Goal: Information Seeking & Learning: Learn about a topic

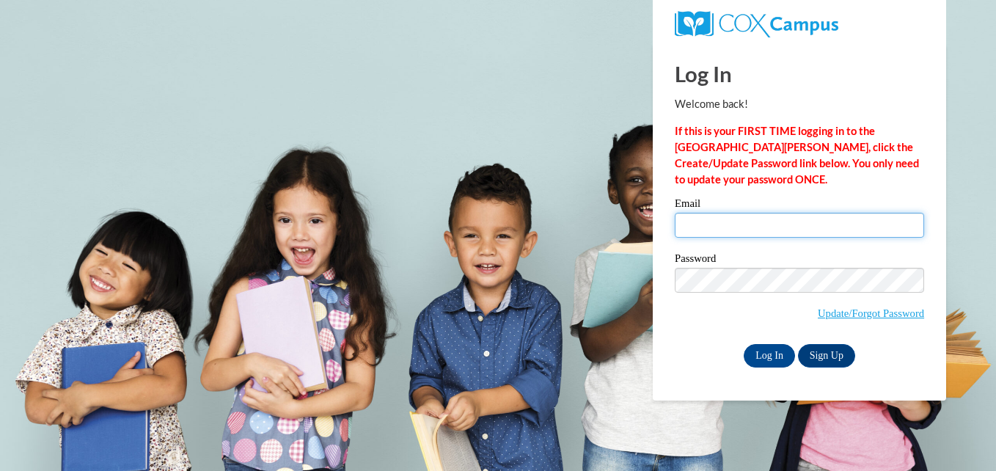
click at [768, 231] on input "Email" at bounding box center [799, 225] width 249 height 25
type input "grissomyanardo@yahoo.com"
click at [763, 367] on div "Log In Welcome back! If this is your FIRST TIME logging in to the NEW Cox Campu…" at bounding box center [799, 222] width 315 height 356
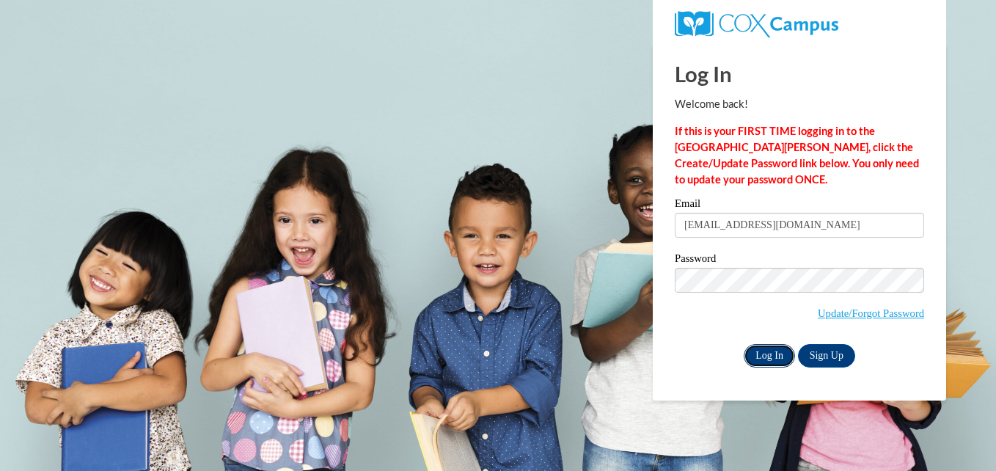
click at [766, 355] on input "Log In" at bounding box center [768, 355] width 51 height 23
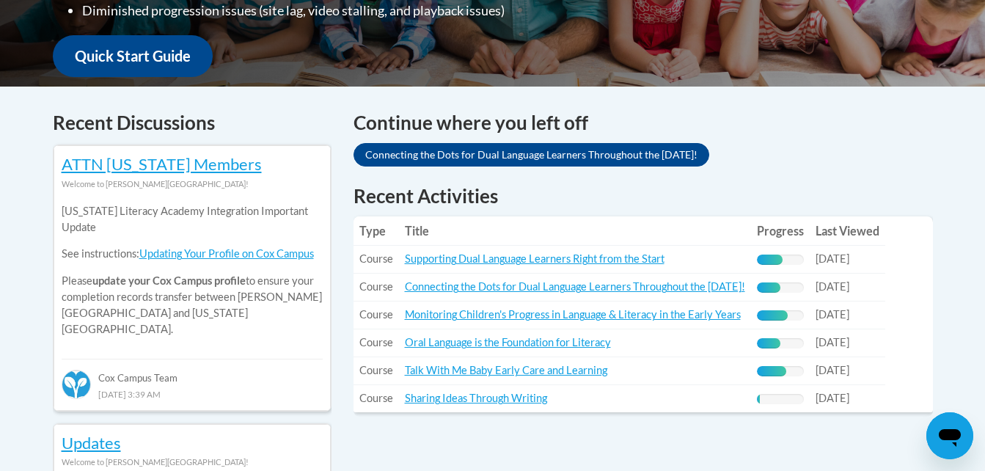
scroll to position [655, 0]
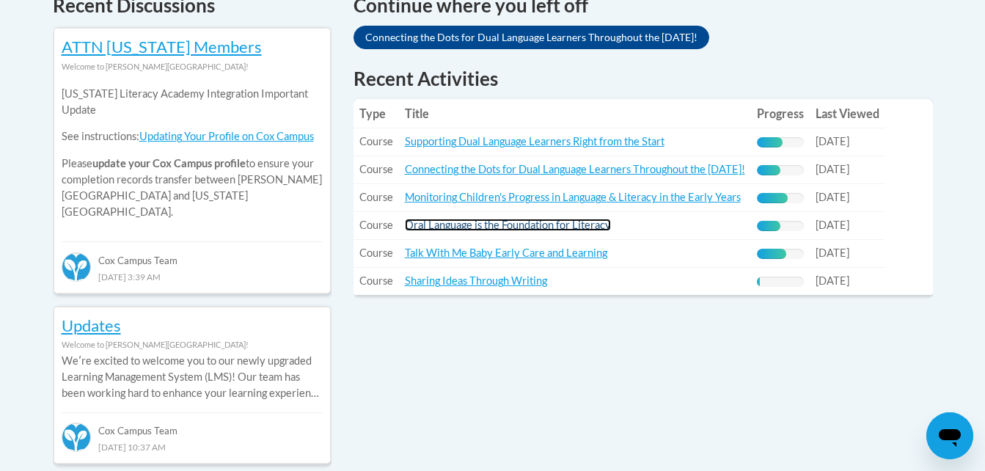
click at [502, 221] on link "Oral Language is the Foundation for Literacy" at bounding box center [508, 225] width 206 height 12
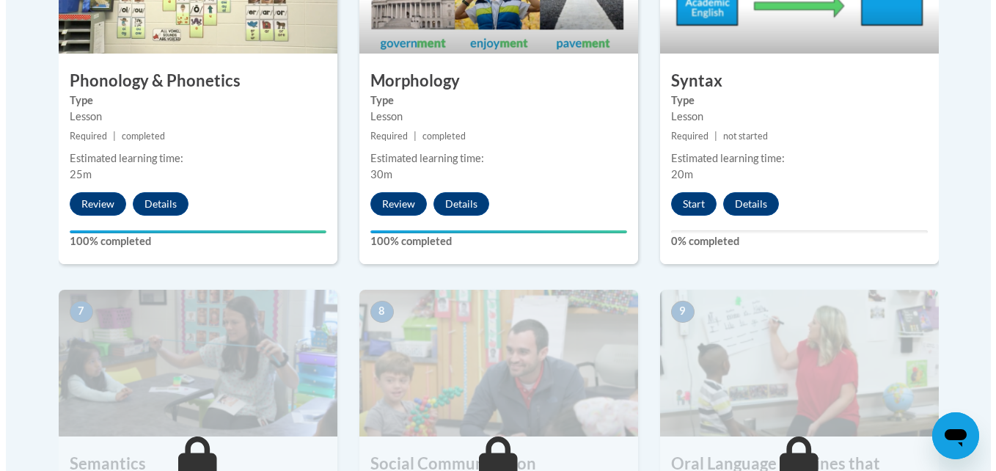
scroll to position [1027, 0]
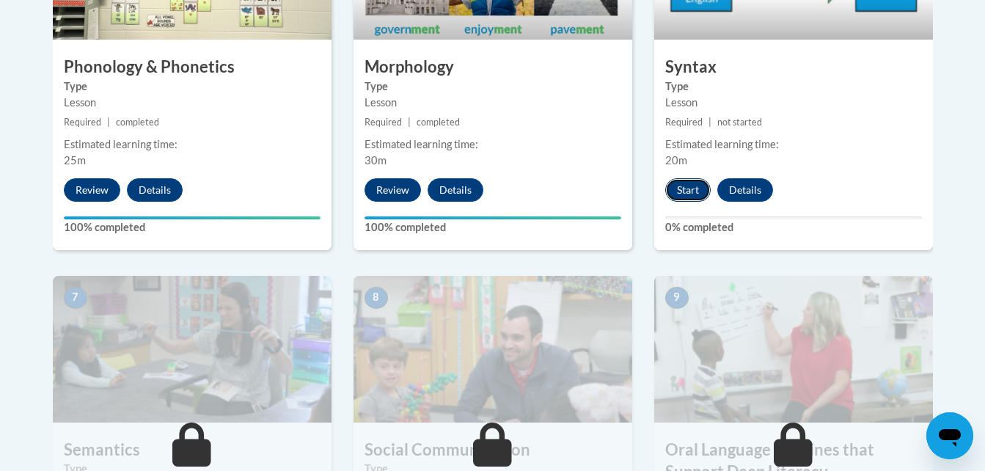
click at [681, 191] on button "Start" at bounding box center [687, 189] width 45 height 23
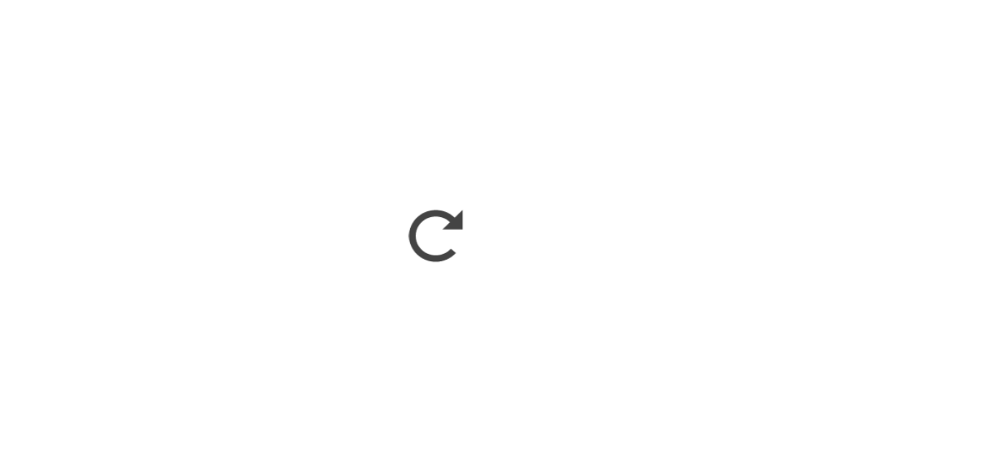
scroll to position [0, 0]
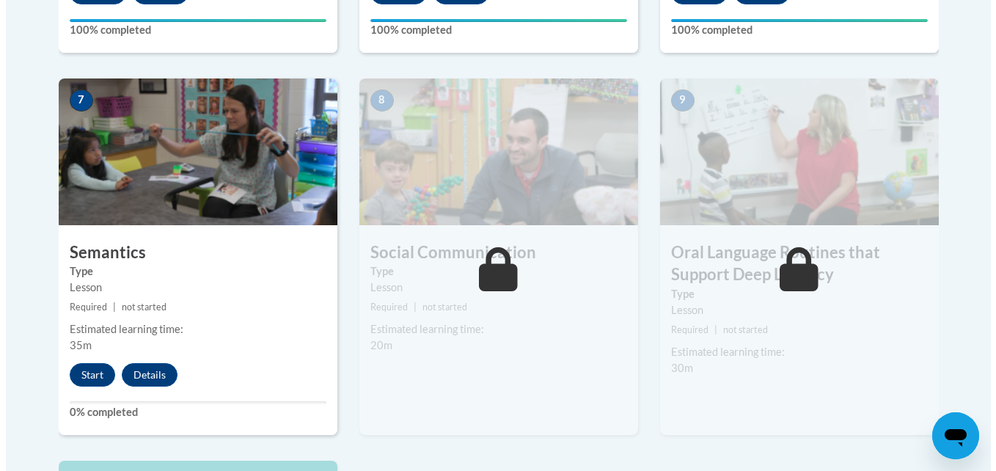
scroll to position [1351, 0]
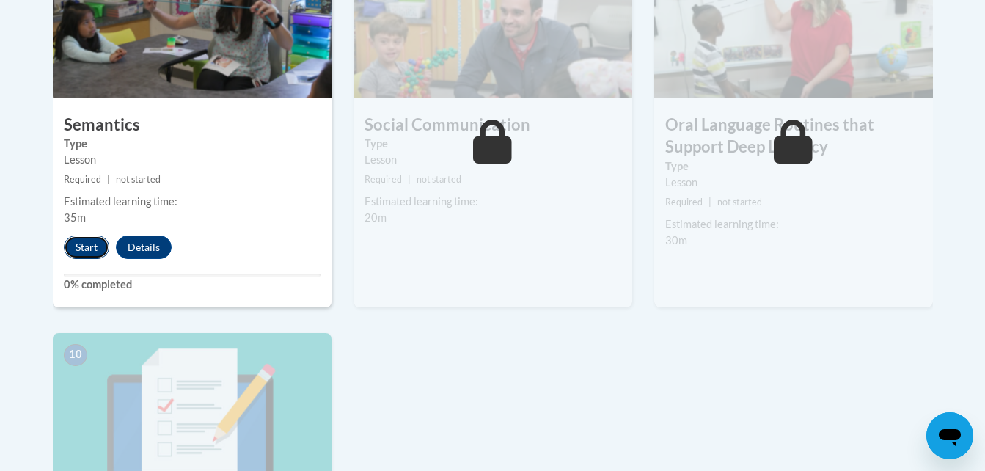
click at [84, 249] on button "Start" at bounding box center [86, 246] width 45 height 23
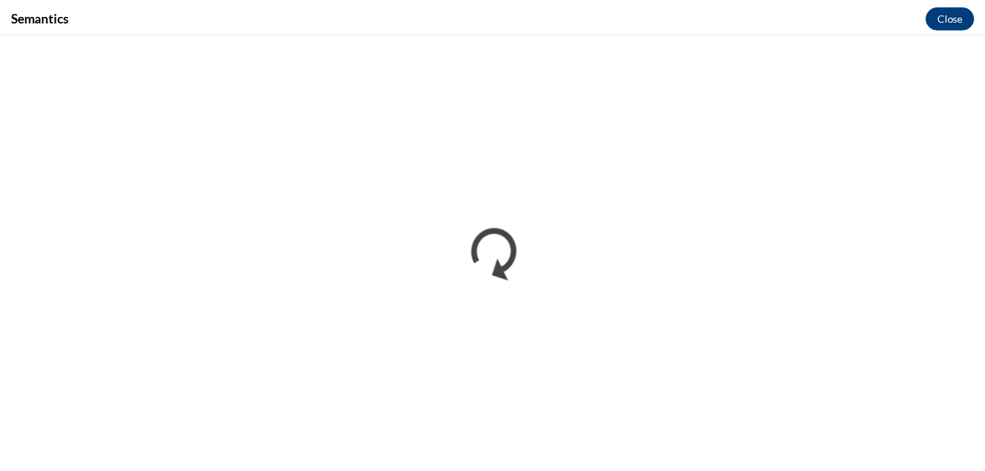
scroll to position [0, 0]
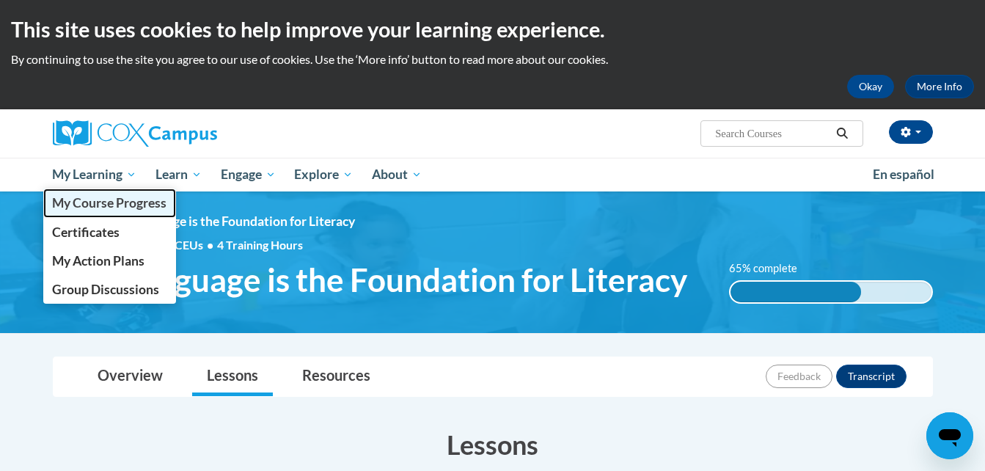
drag, startPoint x: 105, startPoint y: 196, endPoint x: 87, endPoint y: 201, distance: 19.0
click at [87, 201] on span "My Course Progress" at bounding box center [109, 202] width 114 height 15
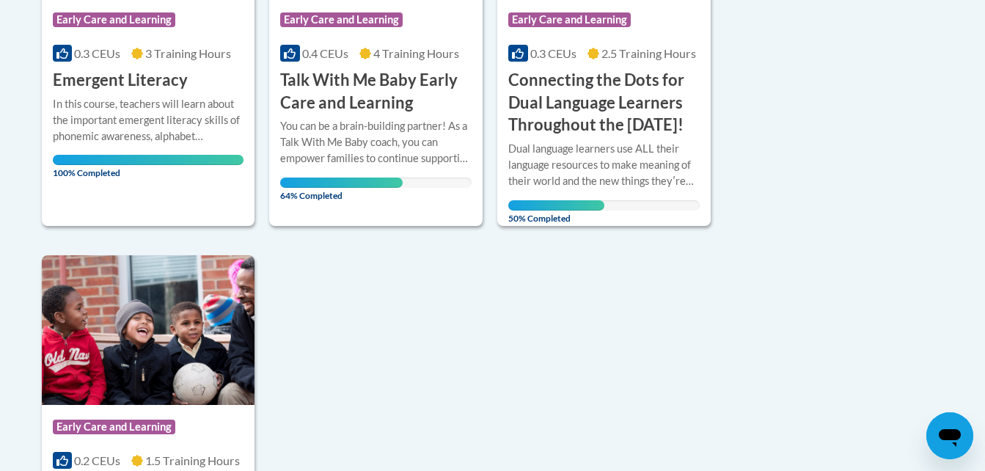
scroll to position [1310, 0]
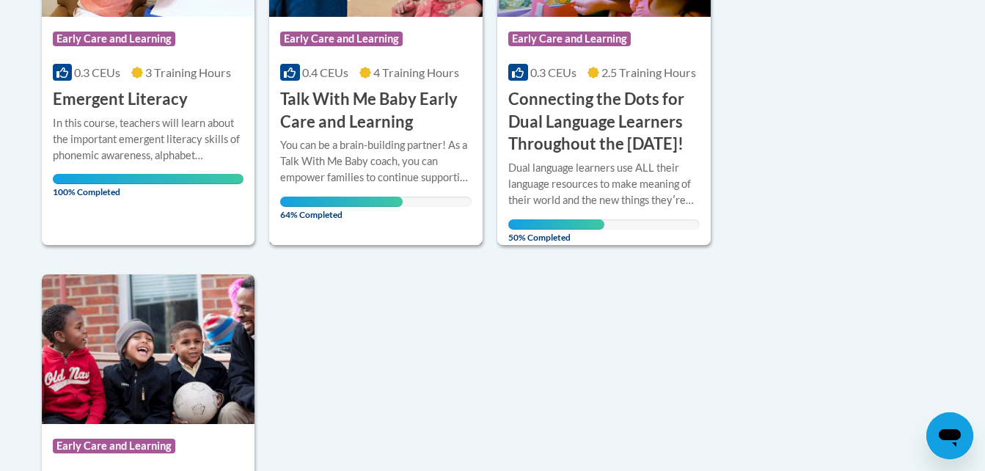
click at [451, 176] on div "You can be a brain-building partner! As a Talk With Me Baby coach, you can empo…" at bounding box center [375, 161] width 191 height 48
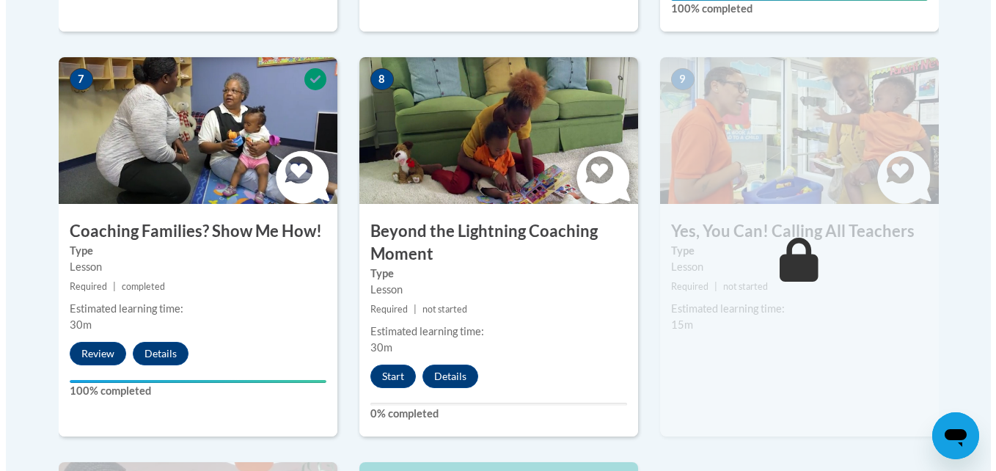
scroll to position [1316, 0]
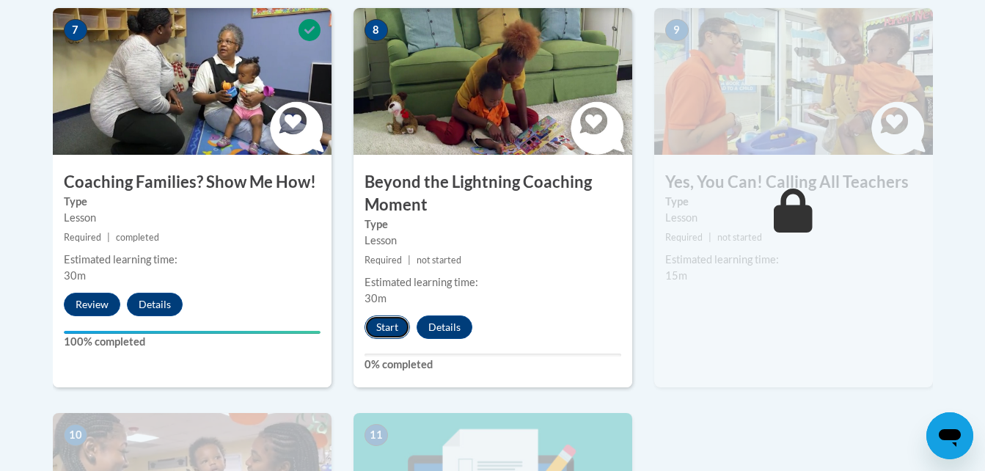
click at [374, 315] on button "Start" at bounding box center [386, 326] width 45 height 23
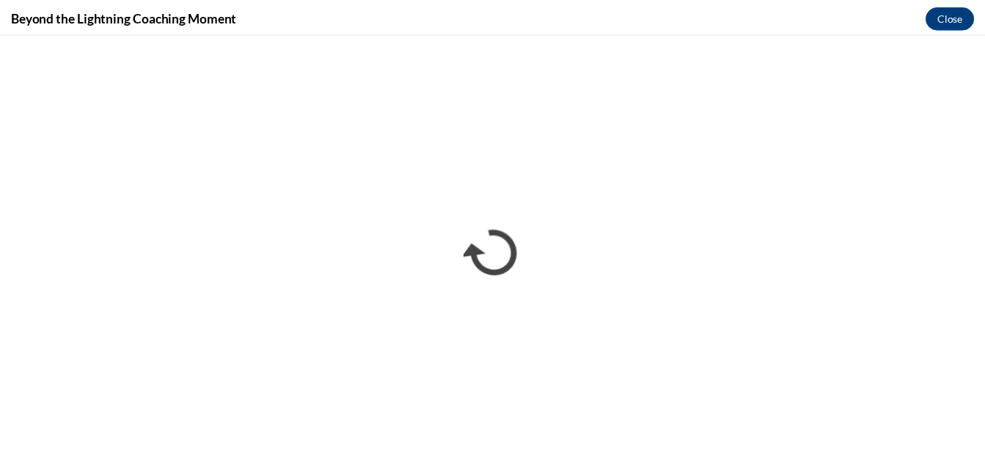
scroll to position [0, 0]
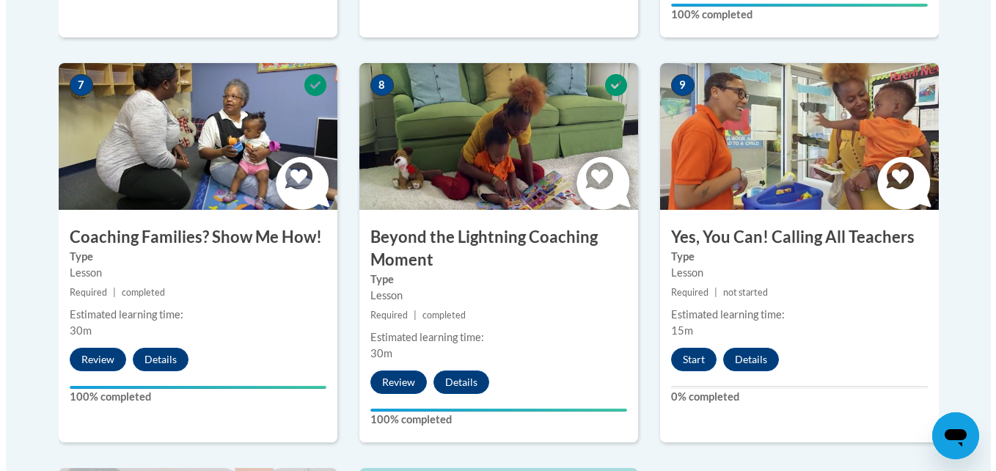
scroll to position [1320, 0]
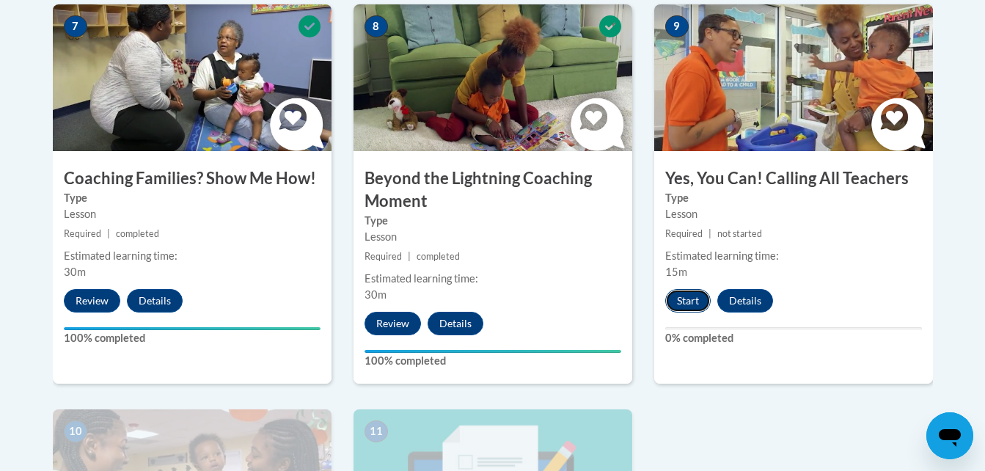
click at [696, 289] on button "Start" at bounding box center [687, 300] width 45 height 23
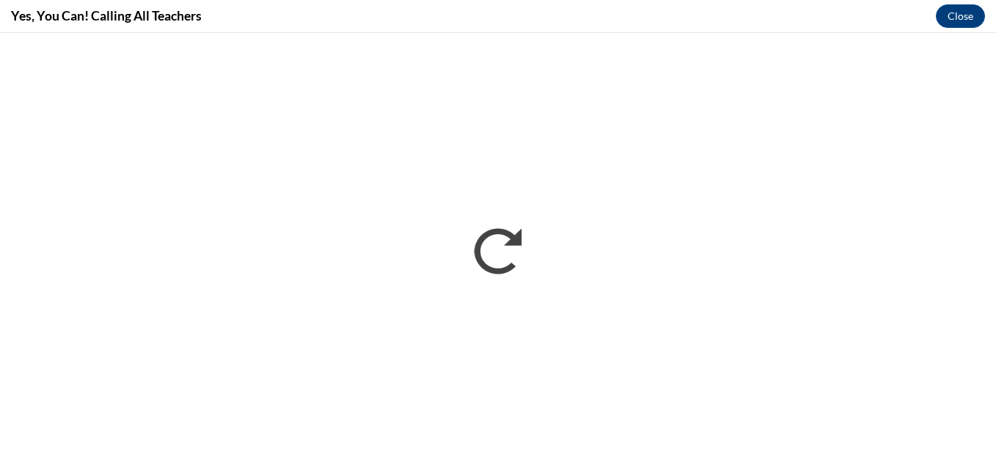
scroll to position [0, 0]
